Goal: Transaction & Acquisition: Purchase product/service

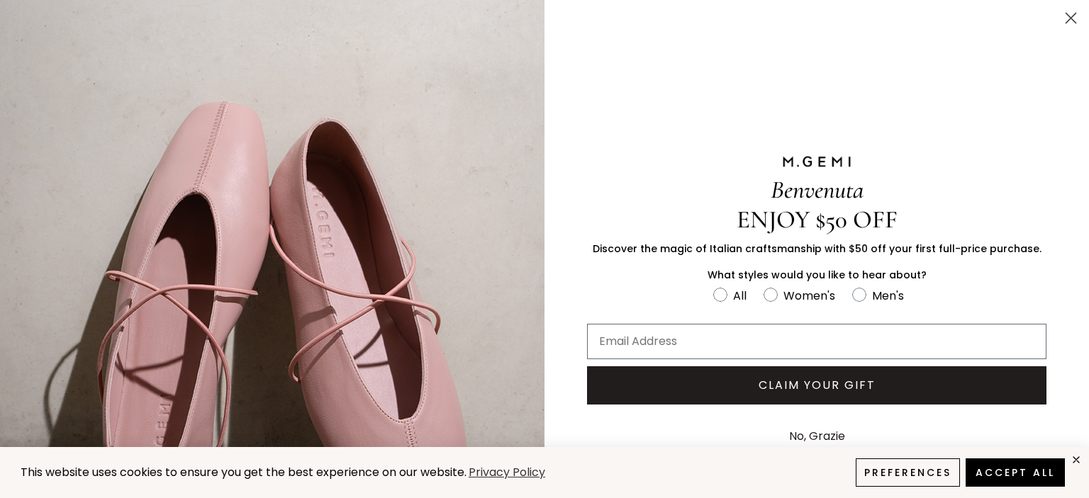
click at [1061, 17] on icon "Close dialog" at bounding box center [1070, 18] width 25 height 25
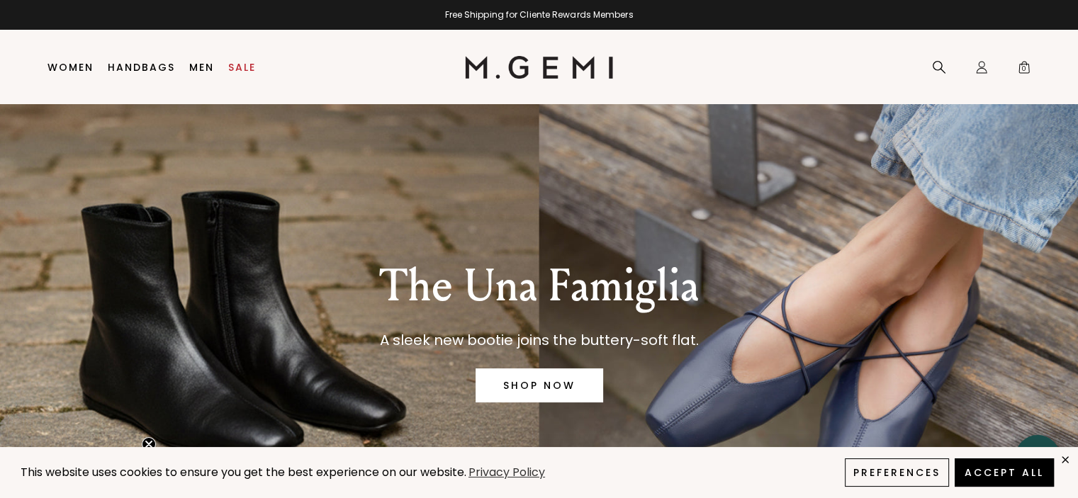
click at [521, 388] on link "SHOP NOW" at bounding box center [540, 386] width 128 height 34
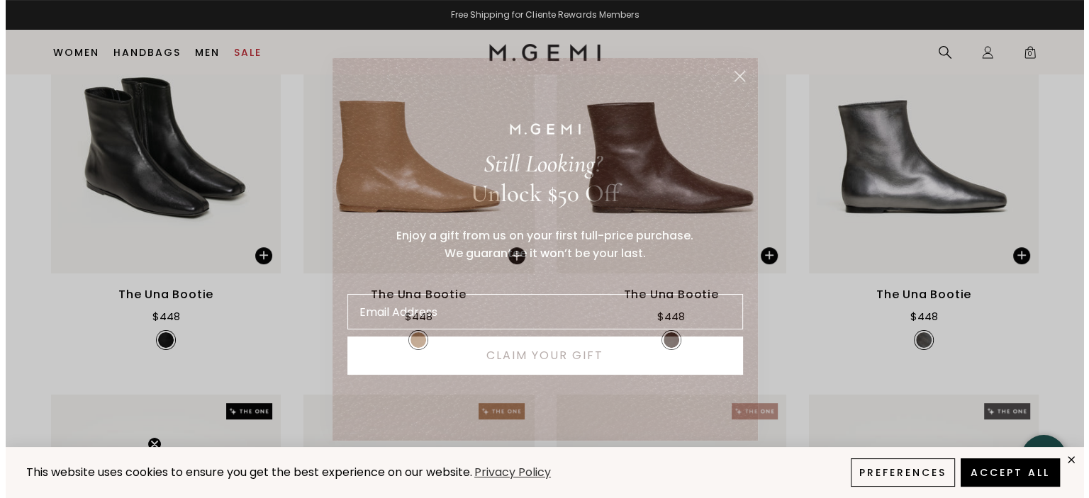
scroll to position [544, 0]
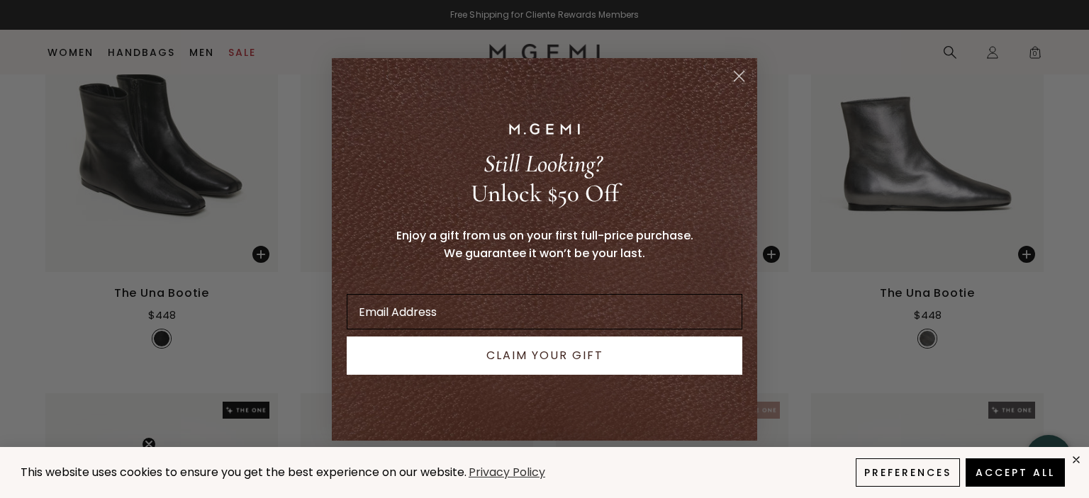
click at [523, 316] on input "Email Address" at bounding box center [545, 311] width 396 height 35
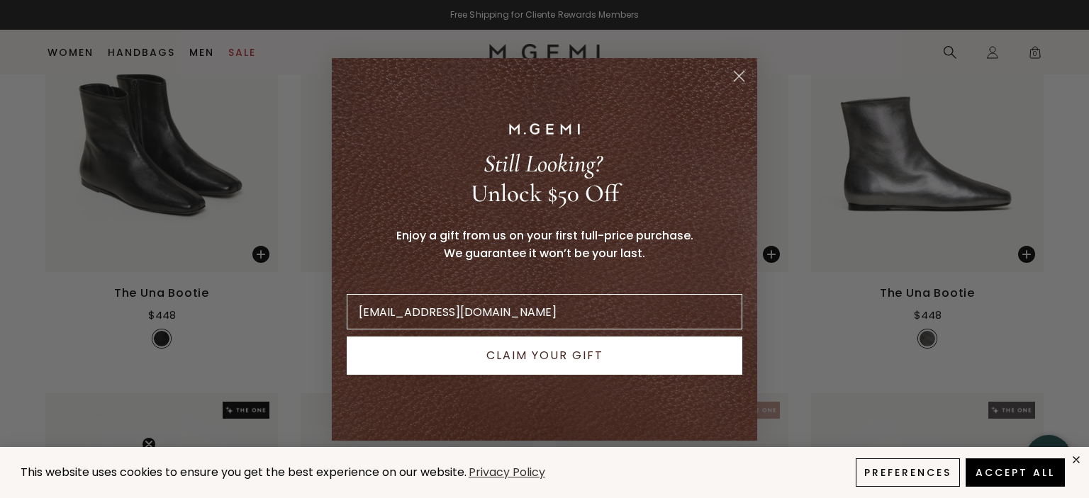
type input "pmarks@san.rr.com"
click at [527, 357] on button "CLAIM YOUR GIFT" at bounding box center [545, 356] width 396 height 38
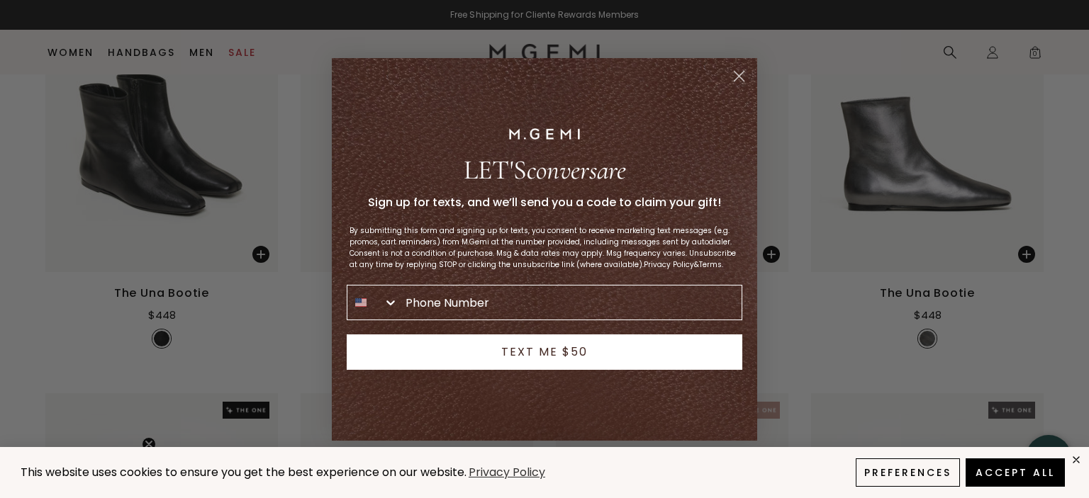
click at [733, 82] on circle "Close dialog" at bounding box center [738, 75] width 23 height 23
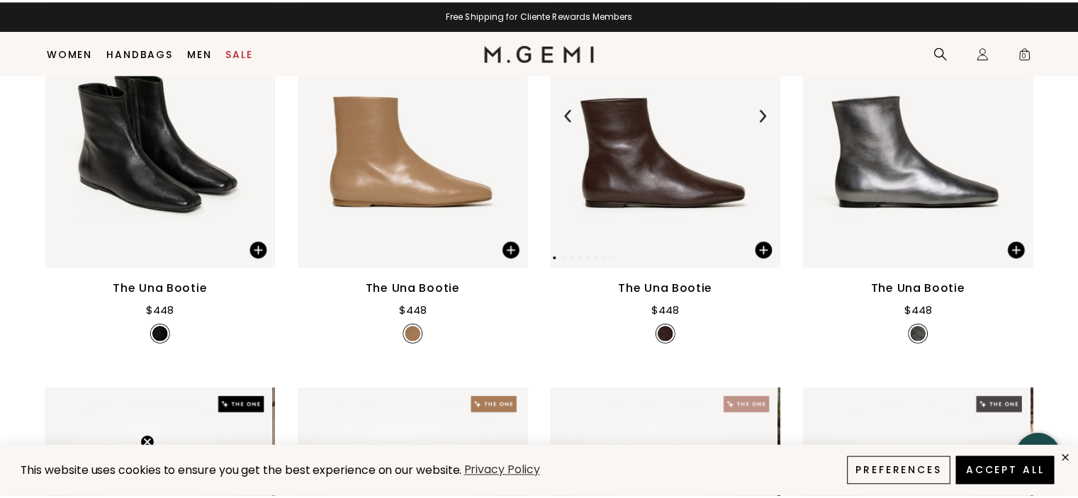
scroll to position [537, 0]
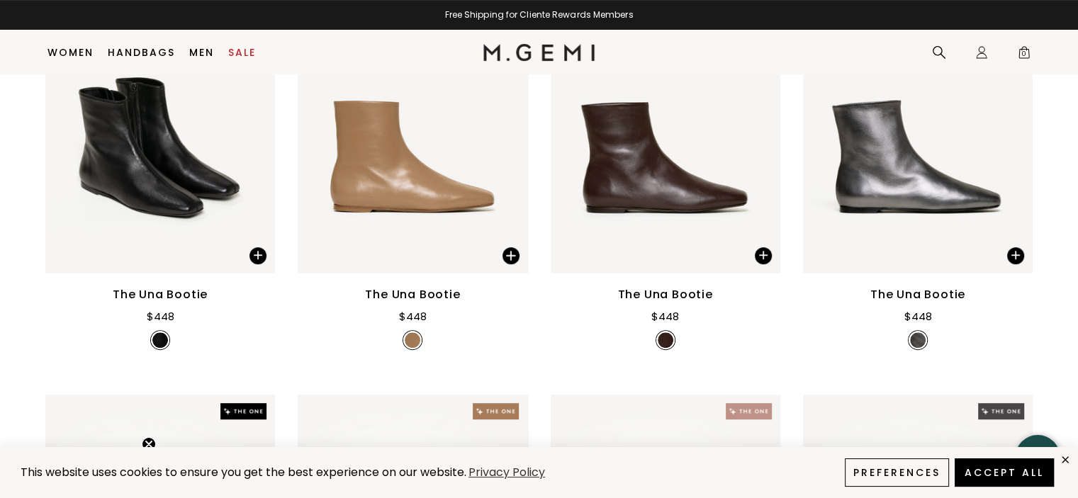
click at [162, 293] on div "The Una Bootie" at bounding box center [160, 294] width 95 height 17
click at [164, 298] on div "The Una Bootie" at bounding box center [160, 294] width 95 height 17
click at [162, 216] on img at bounding box center [160, 120] width 230 height 306
click at [162, 341] on img at bounding box center [160, 340] width 16 height 16
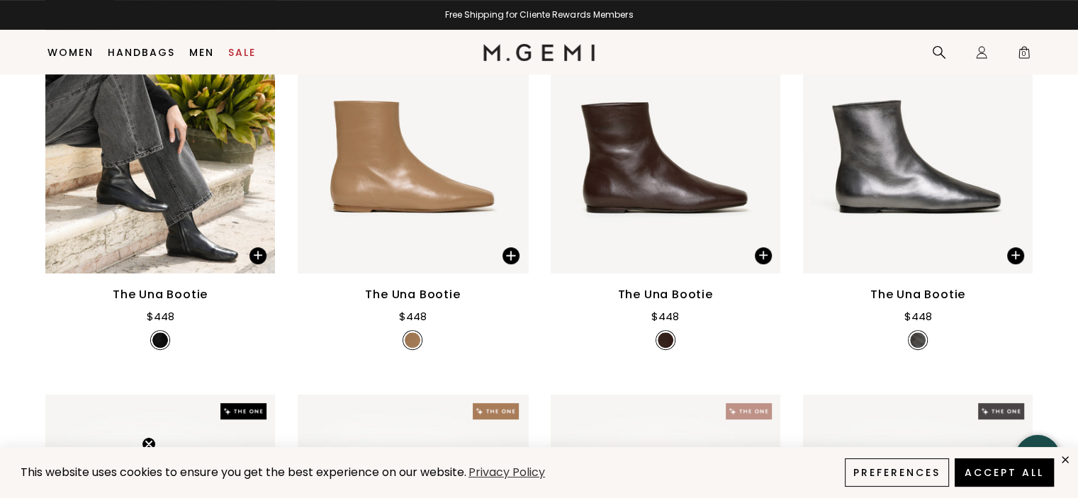
click at [164, 343] on img at bounding box center [160, 340] width 16 height 16
click at [164, 345] on img at bounding box center [160, 340] width 16 height 16
click at [1065, 459] on icon "close" at bounding box center [1066, 460] width 12 height 12
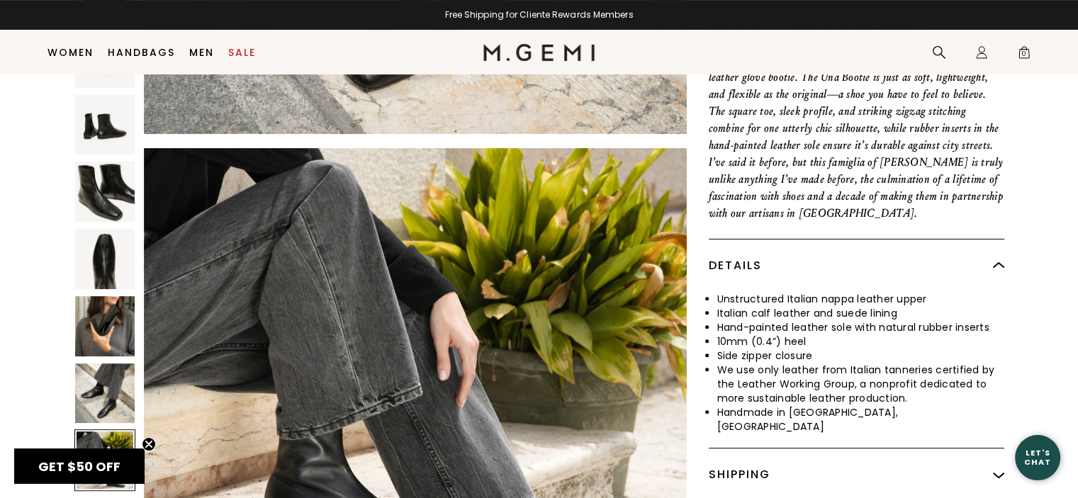
scroll to position [3694, 0]
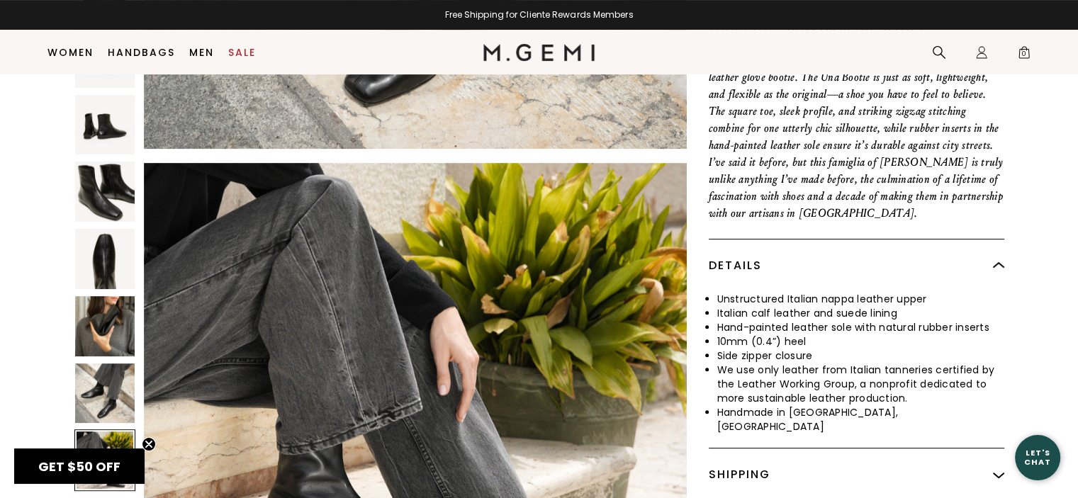
click at [995, 263] on img at bounding box center [998, 265] width 11 height 11
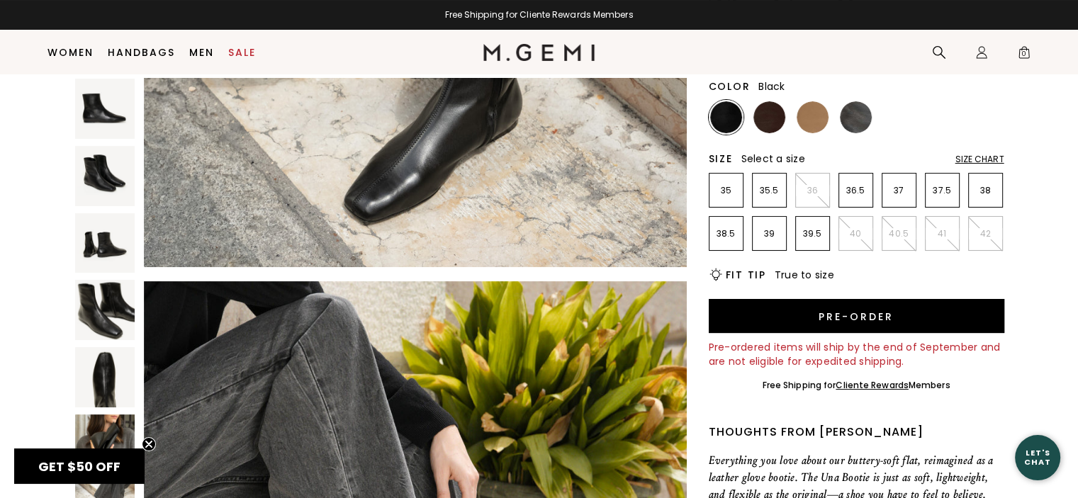
scroll to position [111, 0]
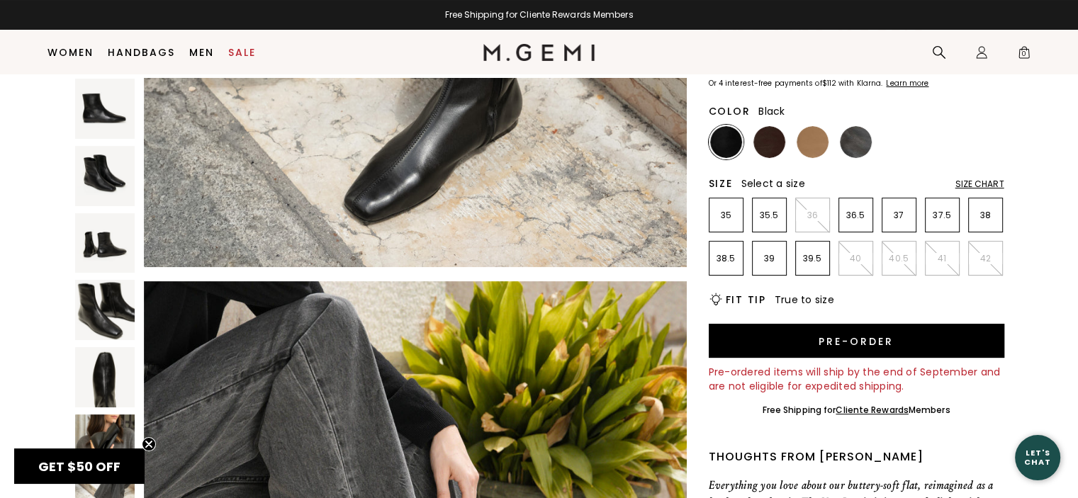
click at [979, 184] on div "Size Chart" at bounding box center [980, 184] width 49 height 11
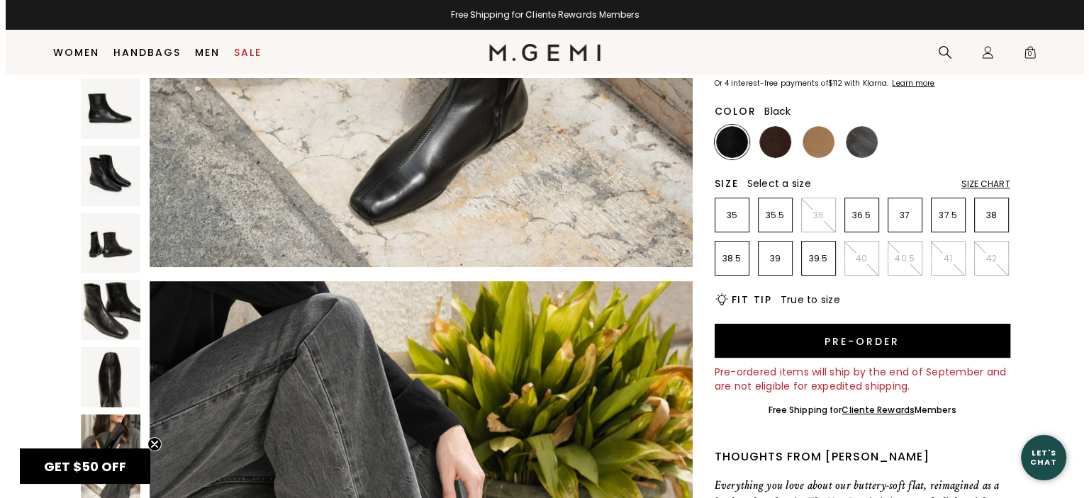
scroll to position [0, 0]
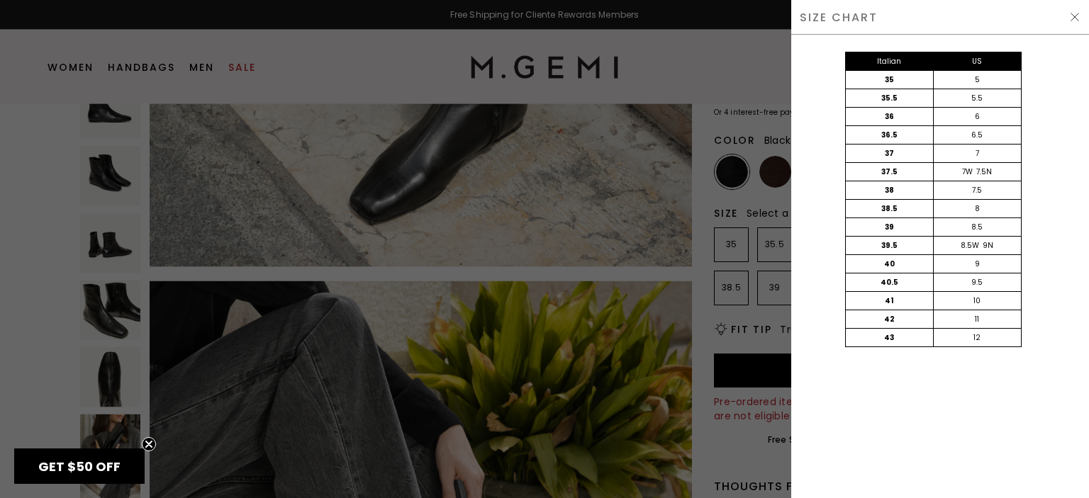
click at [1071, 13] on img at bounding box center [1074, 16] width 11 height 11
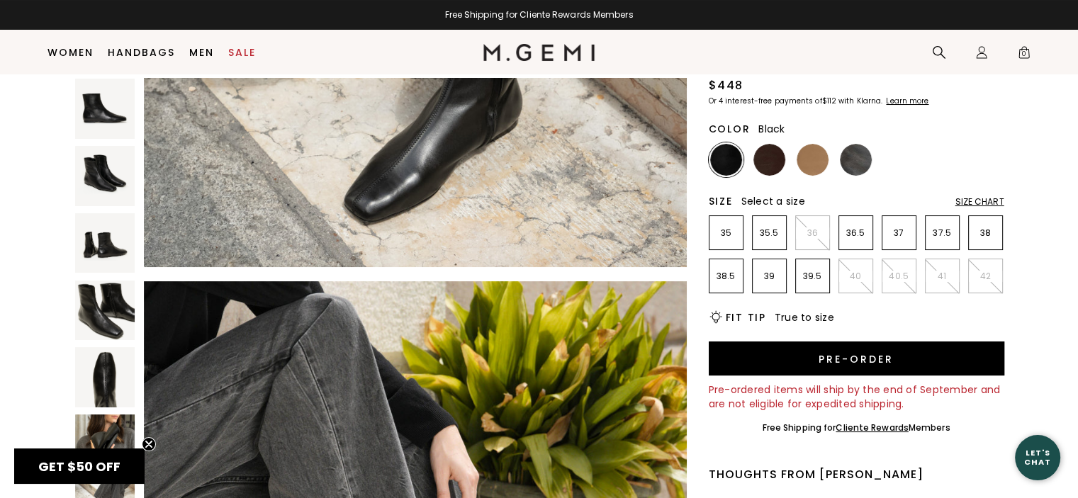
scroll to position [81, 0]
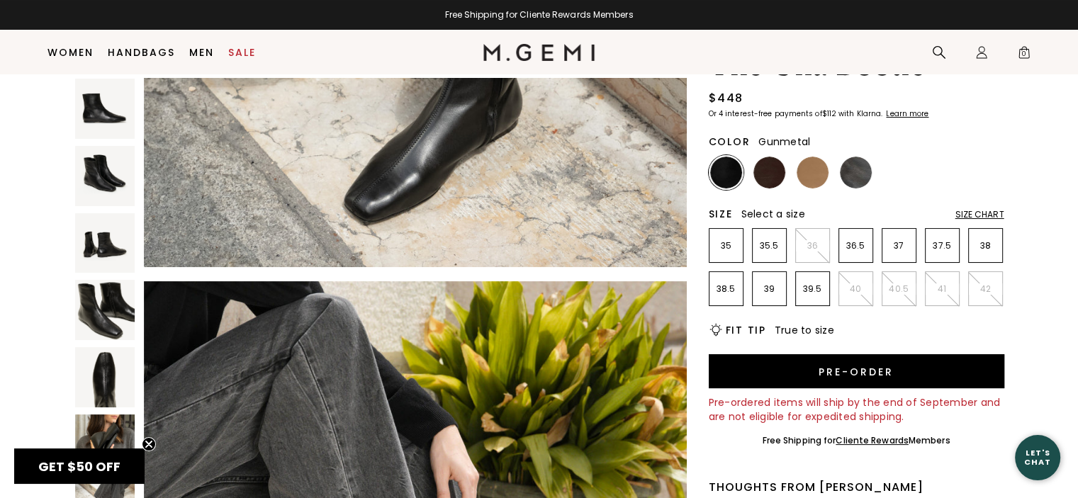
click at [863, 172] on img at bounding box center [856, 173] width 32 height 32
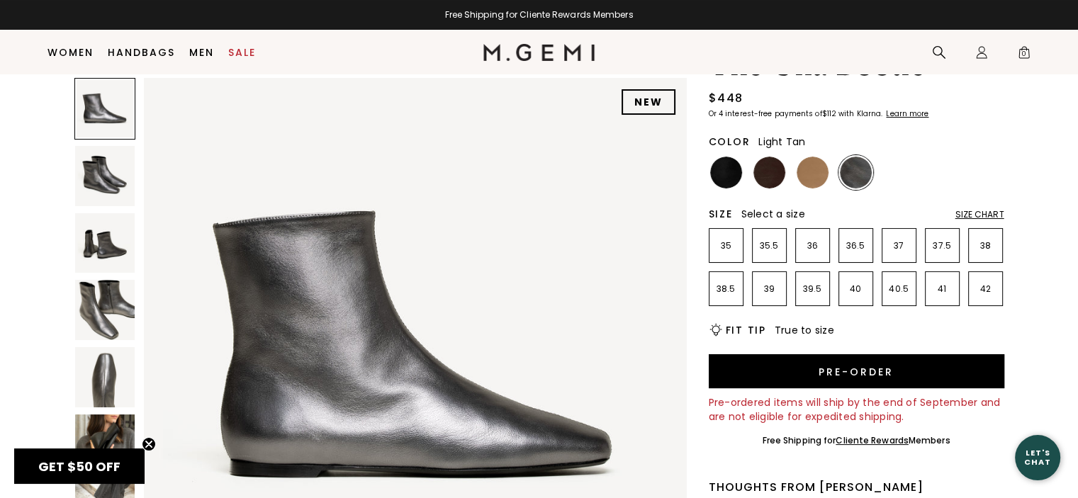
click at [816, 179] on img at bounding box center [813, 173] width 32 height 32
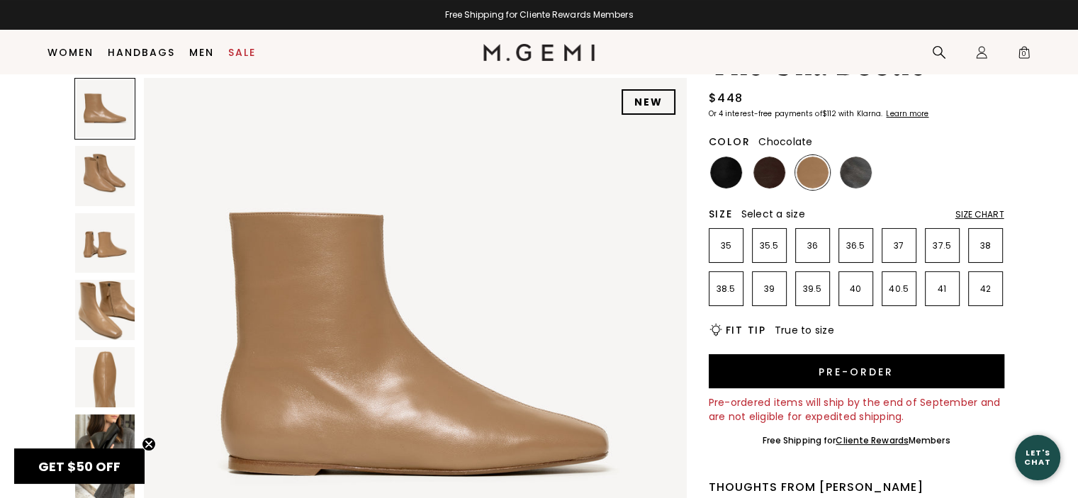
click at [764, 181] on img at bounding box center [770, 173] width 32 height 32
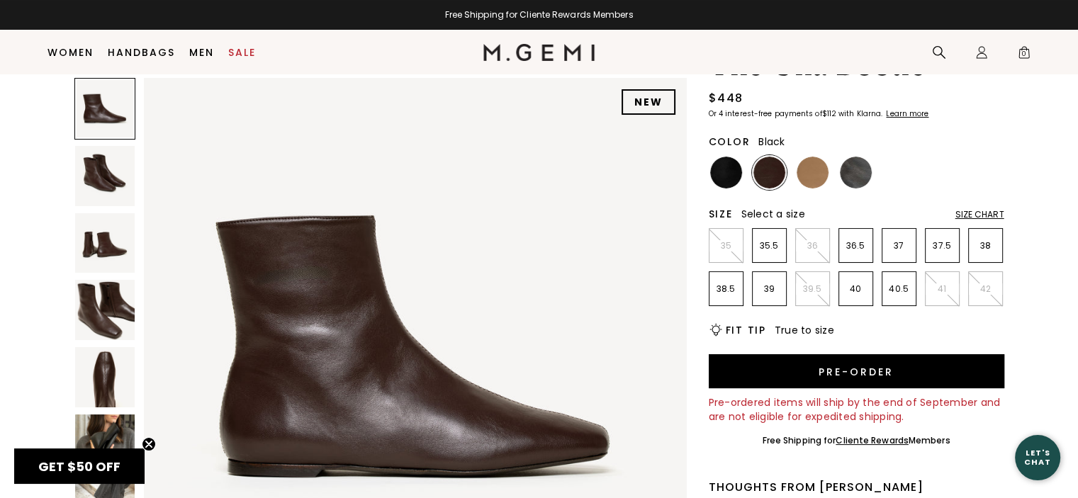
click at [727, 178] on img at bounding box center [726, 173] width 32 height 32
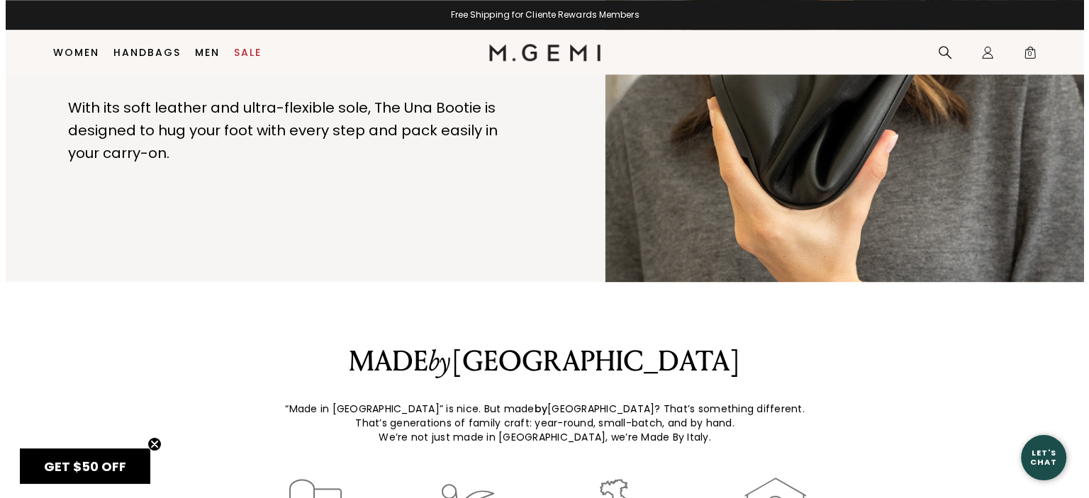
scroll to position [1713, 0]
